Goal: Transaction & Acquisition: Purchase product/service

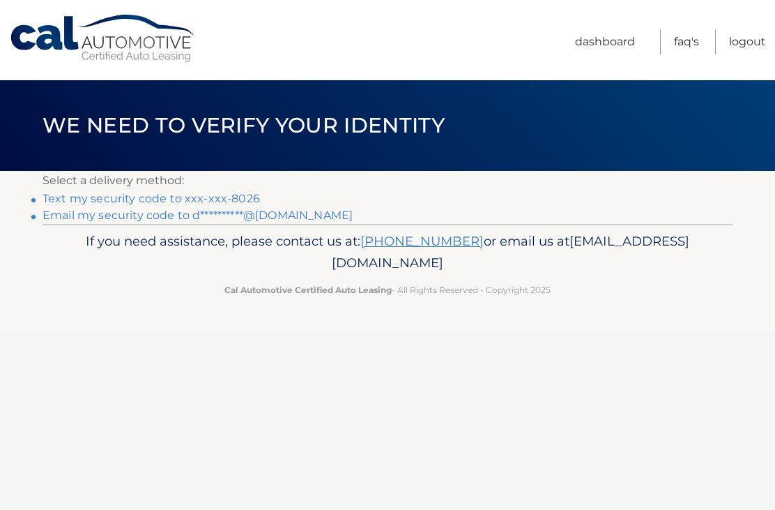
click at [165, 204] on link "Text my security code to xxx-xxx-8026" at bounding box center [152, 198] width 218 height 13
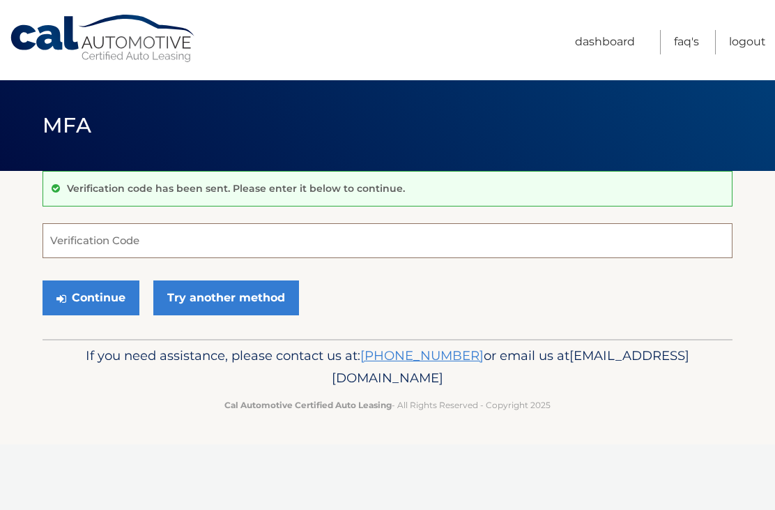
click at [105, 237] on input "Verification Code" at bounding box center [388, 240] width 690 height 35
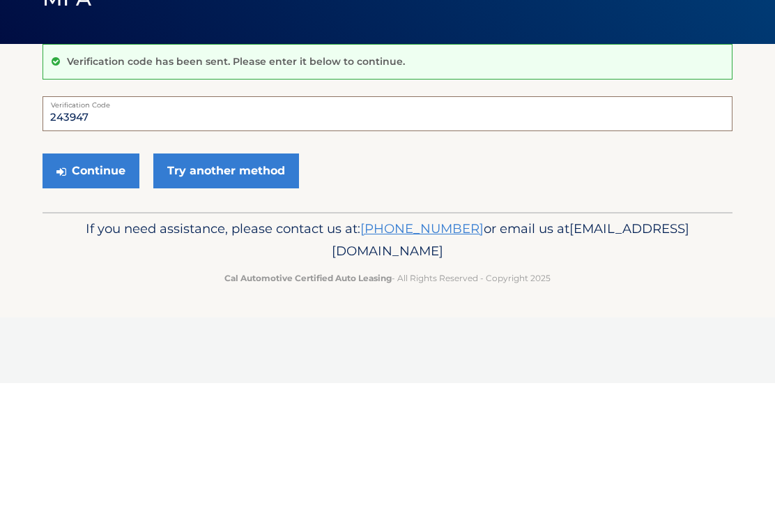
type input "243947"
click at [91, 280] on button "Continue" at bounding box center [91, 297] width 97 height 35
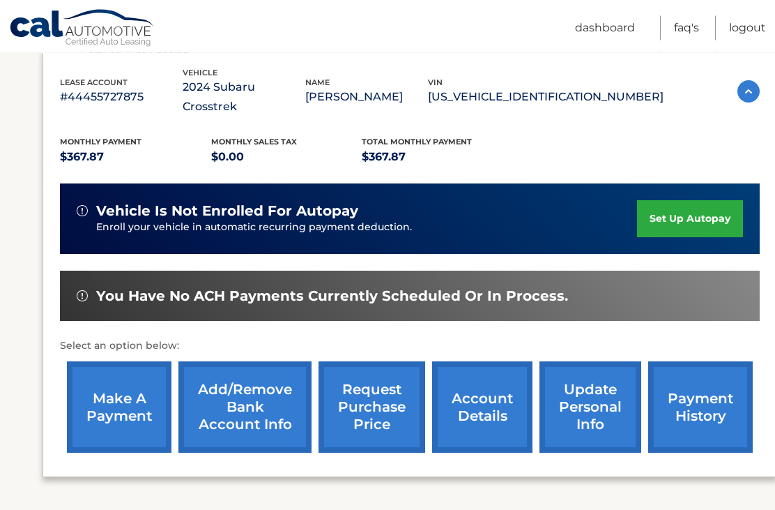
scroll to position [236, 0]
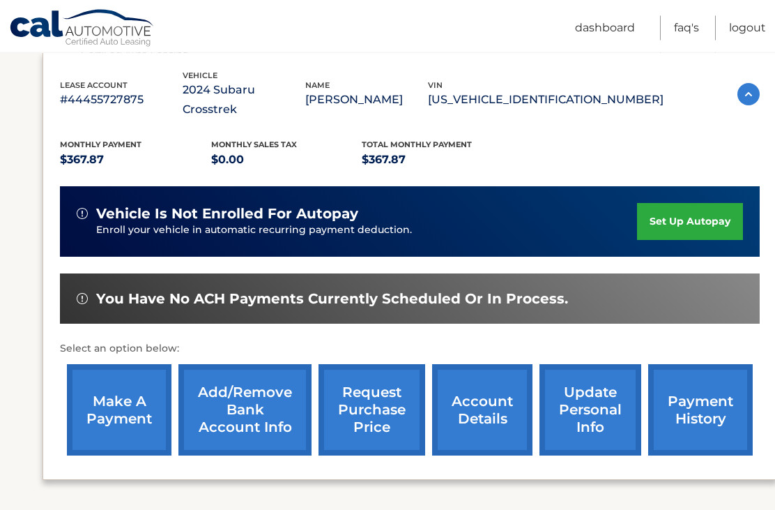
click at [121, 401] on link "make a payment" at bounding box center [119, 410] width 105 height 91
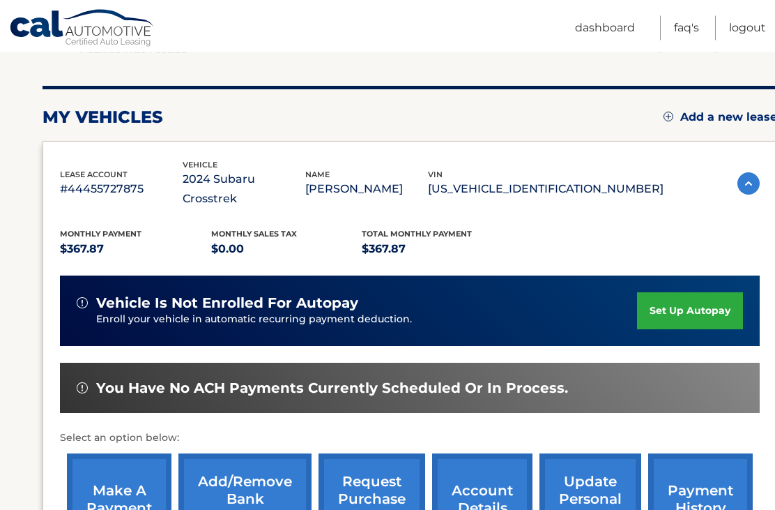
scroll to position [148, 0]
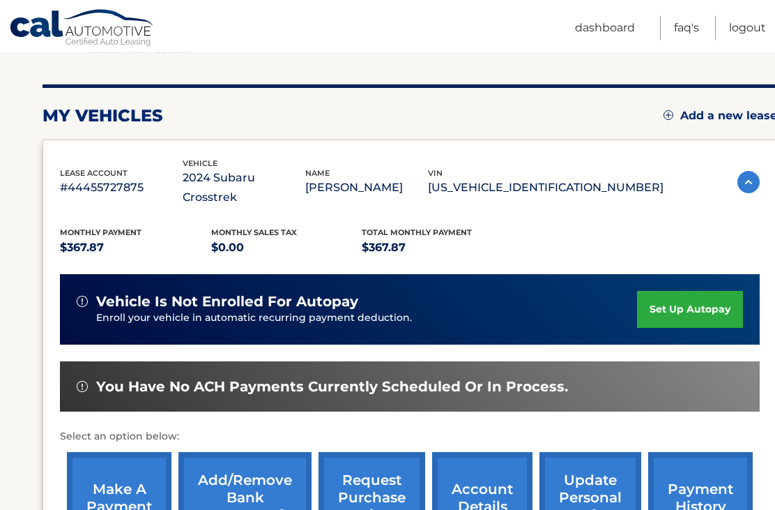
click at [141, 466] on link "make a payment" at bounding box center [119, 497] width 105 height 91
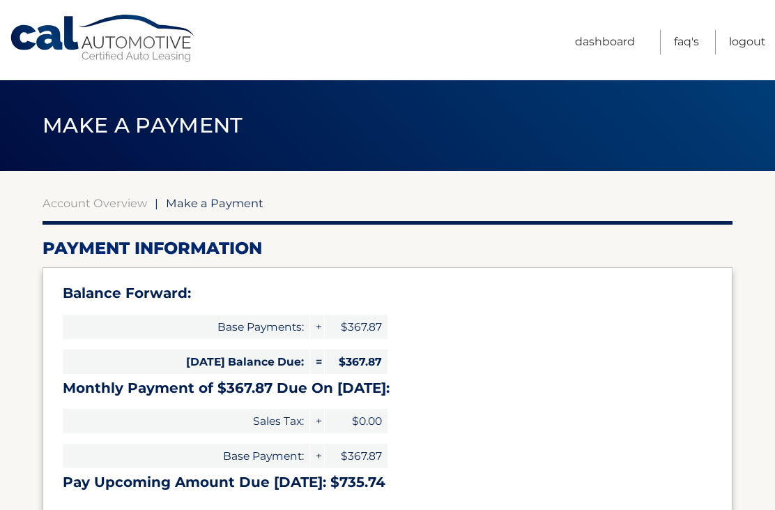
select select "NzlhNTYyZmUtNGNlNy00M2QwLWFjODEtNzU2NmUzZmIzOTBk"
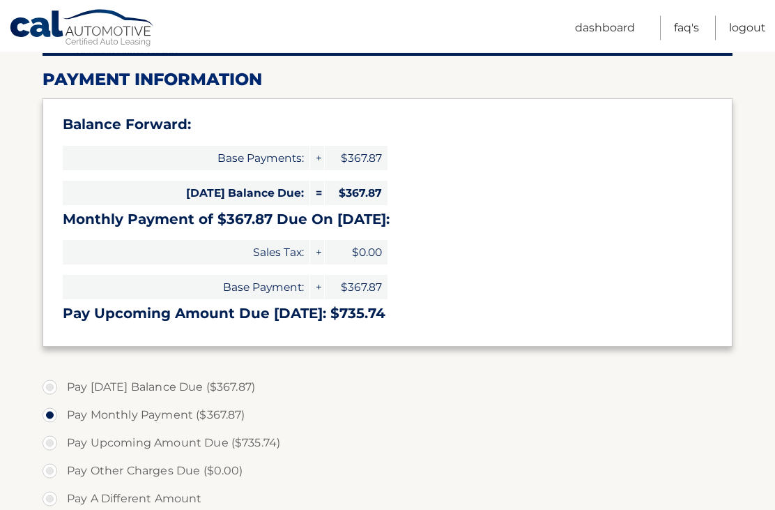
scroll to position [170, 0]
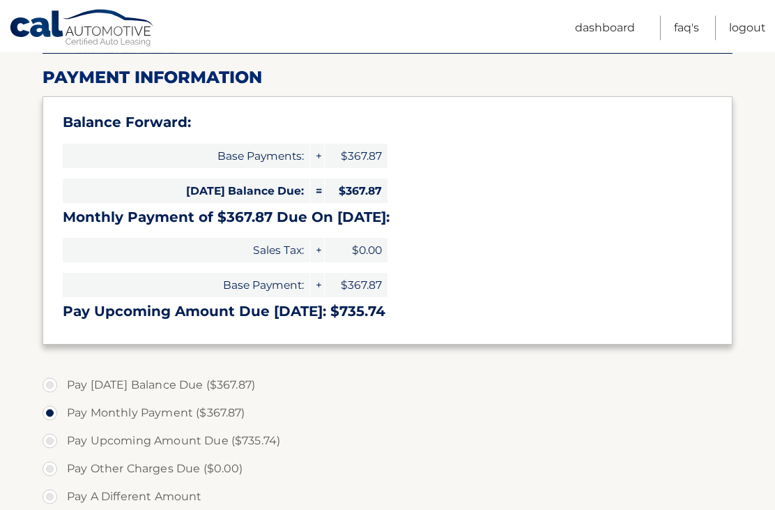
click at [50, 381] on label "Pay Today's Balance Due ($367.87)" at bounding box center [388, 386] width 690 height 28
click at [50, 381] on input "Pay Today's Balance Due ($367.87)" at bounding box center [55, 383] width 14 height 22
radio input "true"
click at [53, 409] on label "Pay Monthly Payment ($367.87)" at bounding box center [388, 413] width 690 height 28
click at [53, 409] on input "Pay Monthly Payment ($367.87)" at bounding box center [55, 410] width 14 height 22
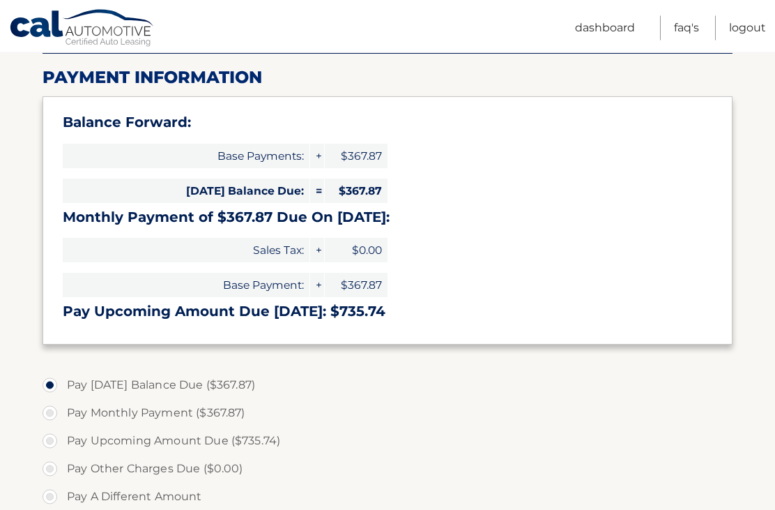
radio input "true"
click at [59, 384] on label "Pay Today's Balance Due ($367.87)" at bounding box center [388, 386] width 690 height 28
click at [59, 384] on input "Pay Today's Balance Due ($367.87)" at bounding box center [55, 383] width 14 height 22
radio input "true"
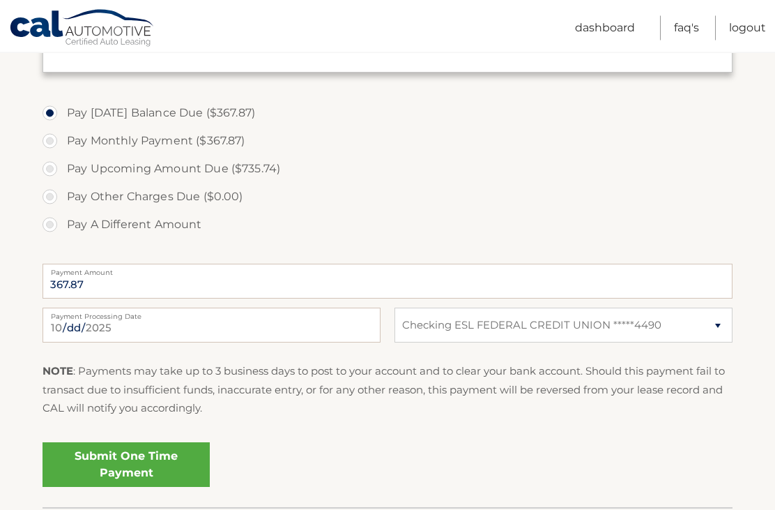
scroll to position [447, 0]
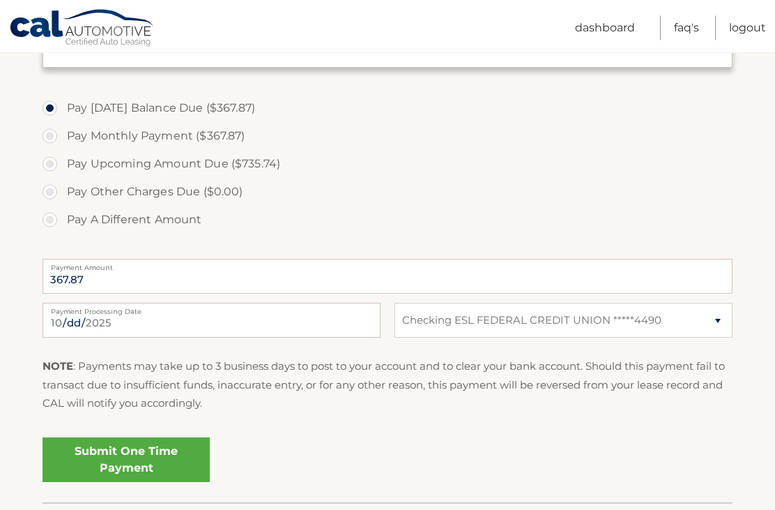
click at [162, 459] on link "Submit One Time Payment" at bounding box center [126, 460] width 167 height 45
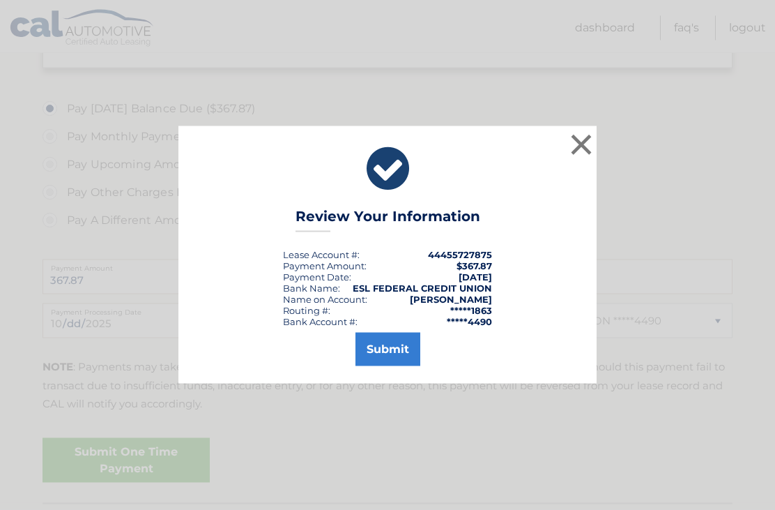
scroll to position [448, 0]
click at [389, 366] on button "Submit" at bounding box center [388, 349] width 65 height 33
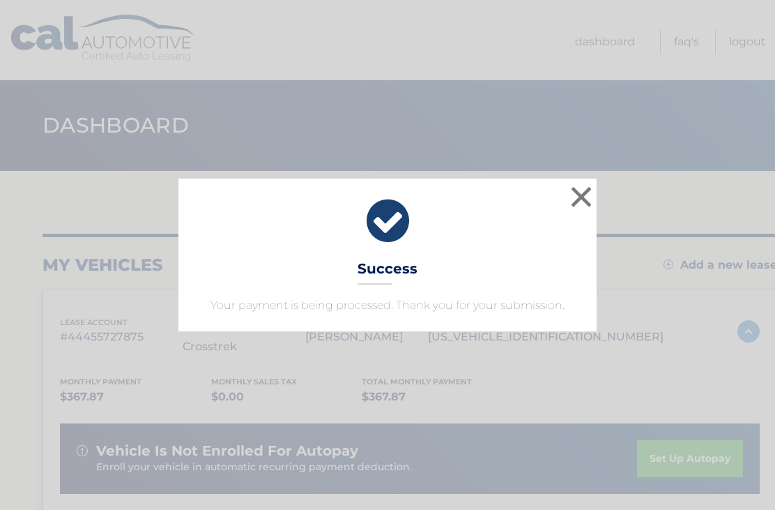
click at [583, 197] on button "×" at bounding box center [581, 197] width 28 height 28
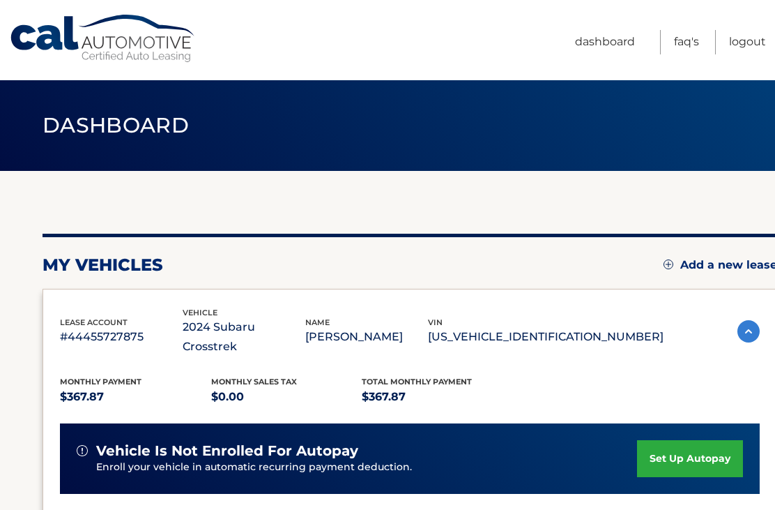
click at [755, 43] on link "Logout" at bounding box center [747, 42] width 37 height 24
